Goal: Task Accomplishment & Management: Use online tool/utility

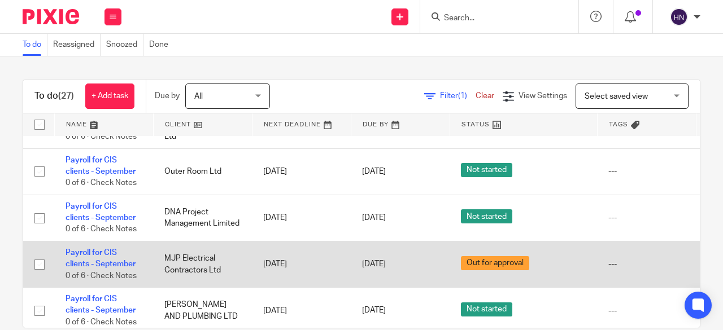
scroll to position [452, 120]
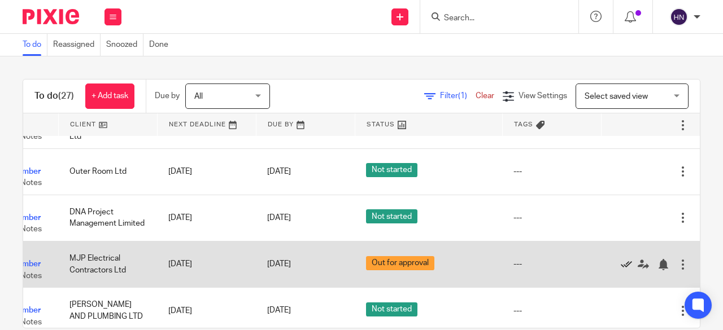
click at [620, 262] on icon at bounding box center [625, 264] width 11 height 11
